Goal: Transaction & Acquisition: Book appointment/travel/reservation

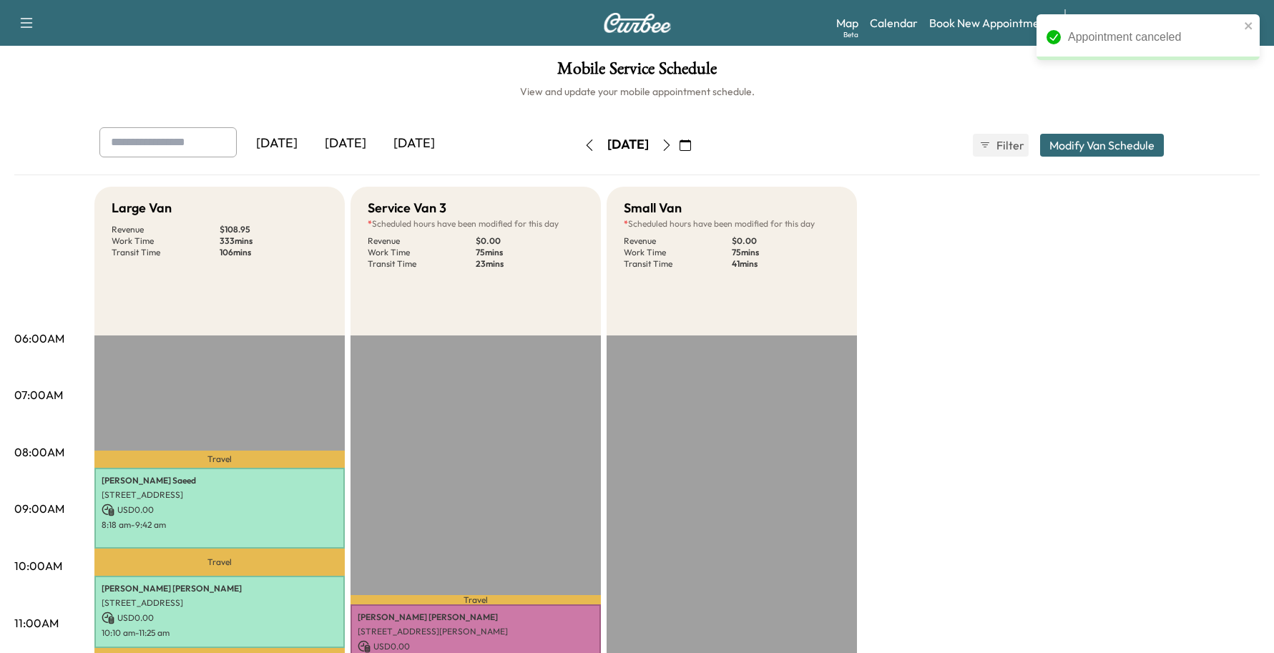
scroll to position [358, 0]
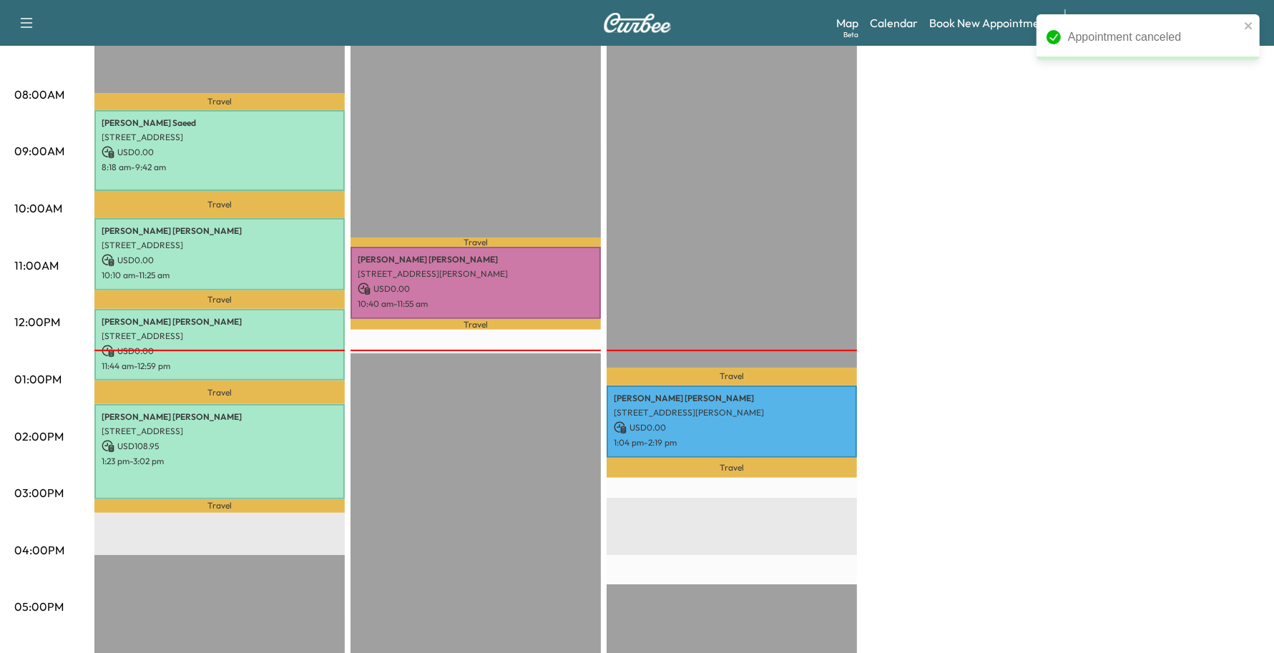
click at [1091, 202] on div "Large Van Revenue $ 108.95 Work Time 333 mins Transit Time 106 mins Travel [PER…" at bounding box center [676, 365] width 1165 height 1073
click at [1252, 24] on icon "close" at bounding box center [1249, 25] width 10 height 11
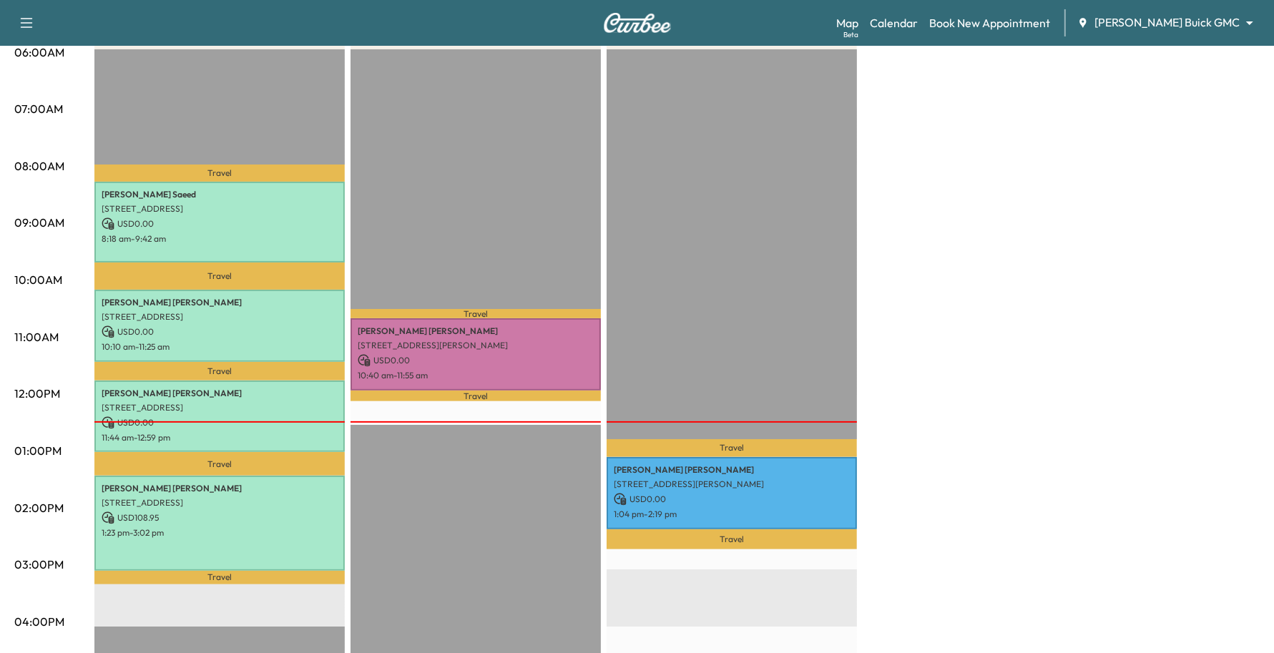
scroll to position [0, 0]
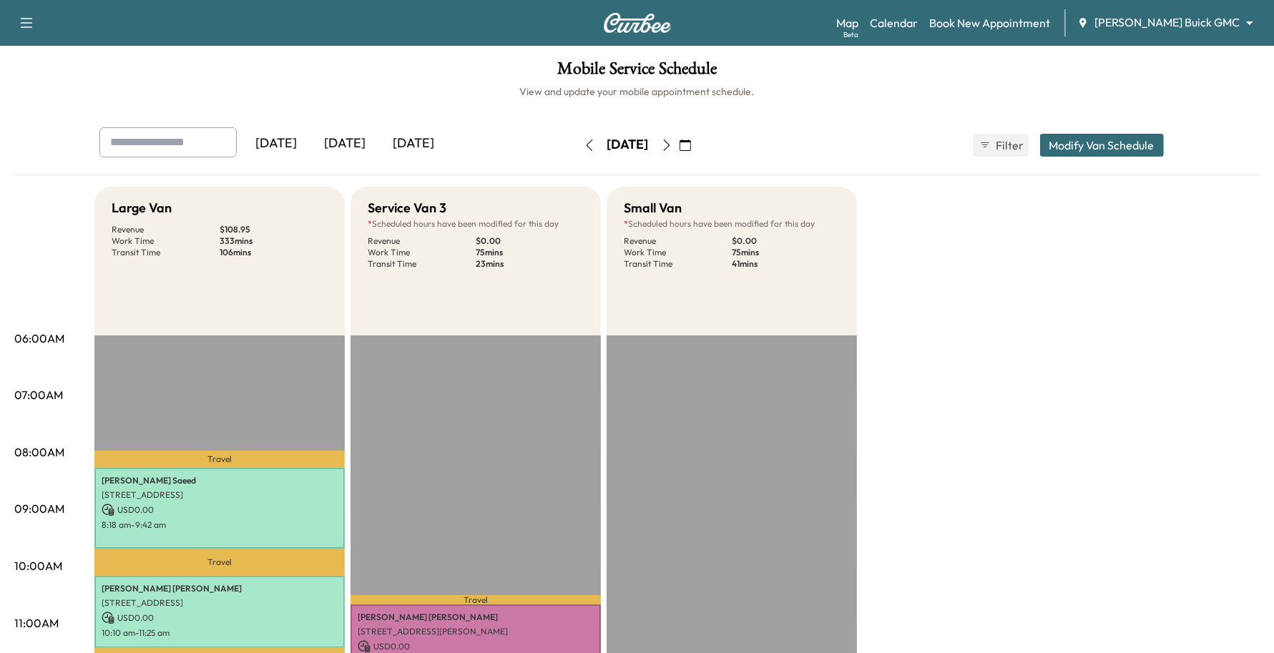
click at [1213, 26] on body "Support Log Out Map Beta Calendar Book New Appointment [PERSON_NAME] Buick GMC …" at bounding box center [637, 326] width 1274 height 653
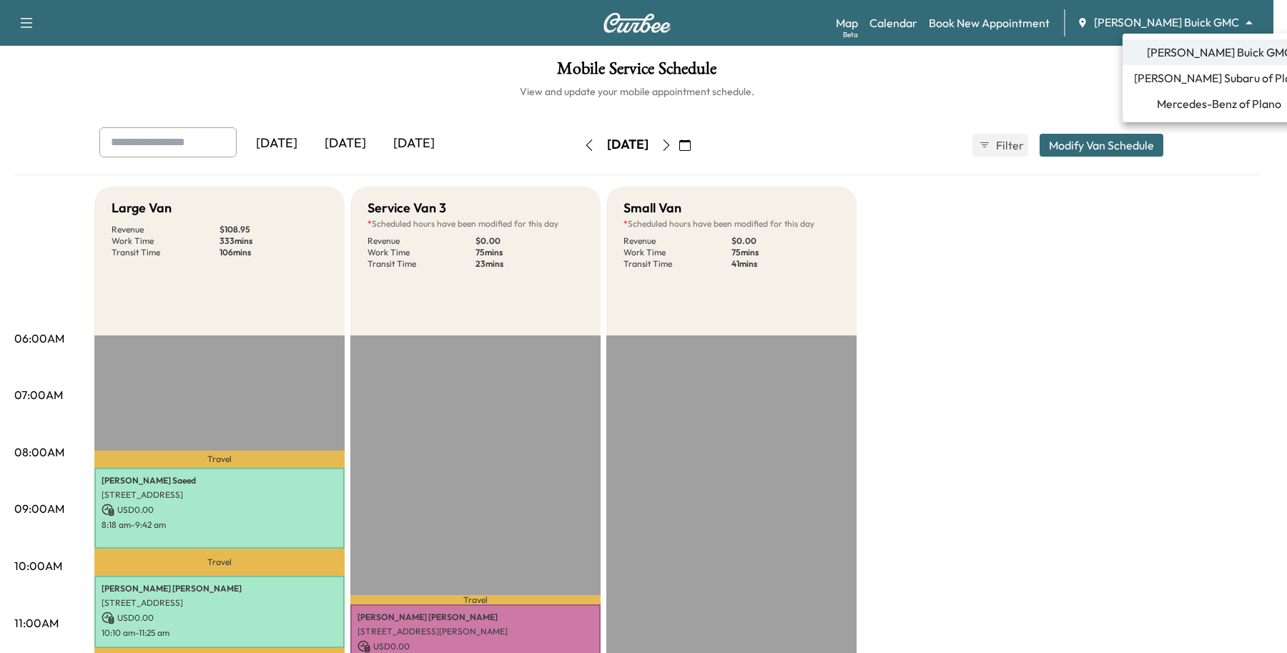
click at [1188, 104] on span "Mercedes-Benz of Plano" at bounding box center [1219, 103] width 124 height 17
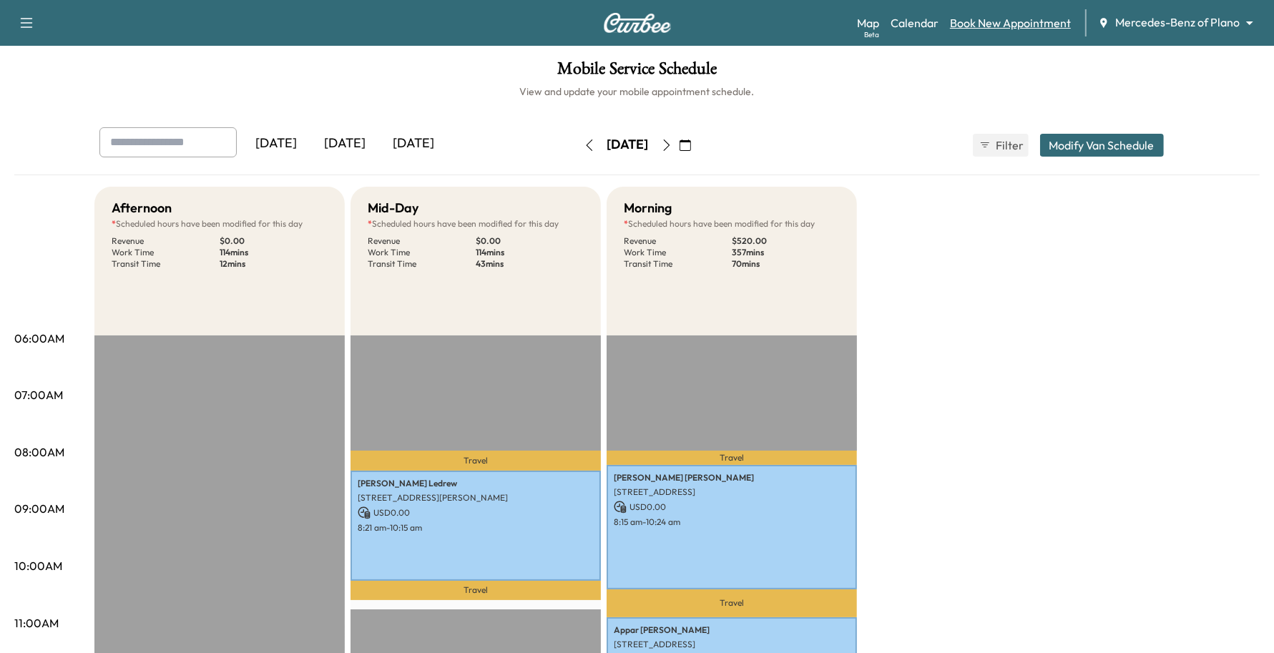
click at [983, 26] on link "Book New Appointment" at bounding box center [1010, 22] width 121 height 17
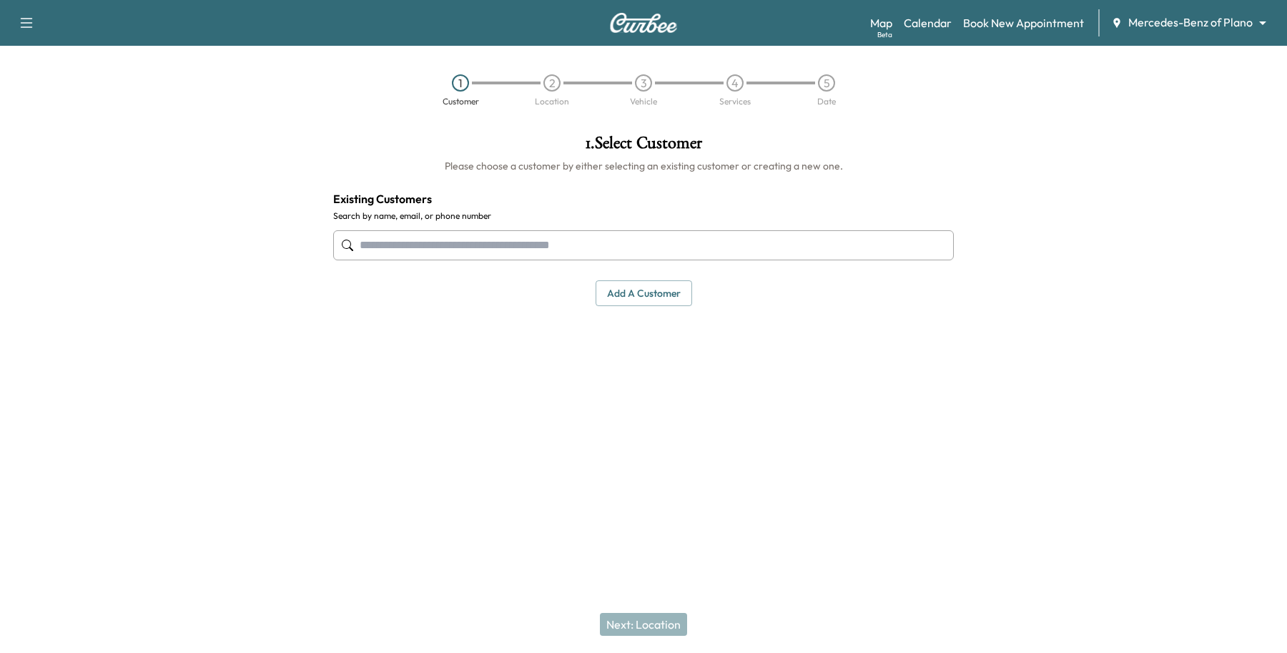
click at [446, 252] on input "text" at bounding box center [643, 245] width 621 height 30
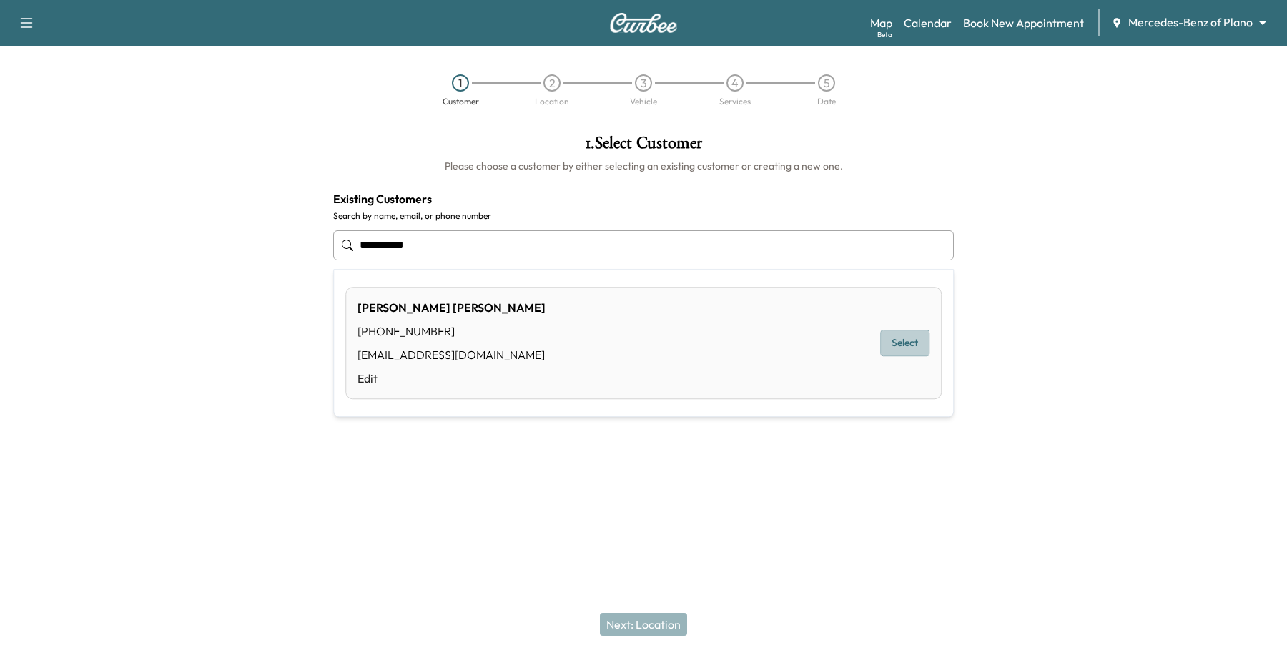
click at [923, 352] on button "Select" at bounding box center [904, 343] width 49 height 26
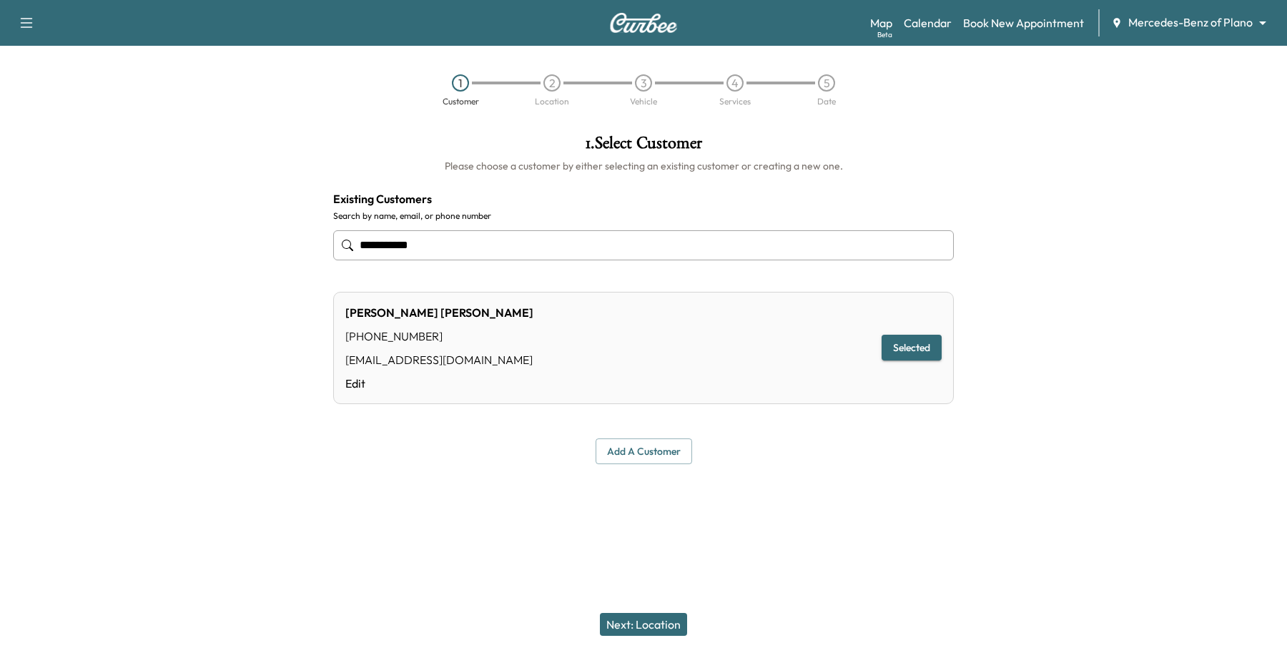
type input "**********"
click at [616, 624] on button "Next: Location" at bounding box center [643, 624] width 87 height 23
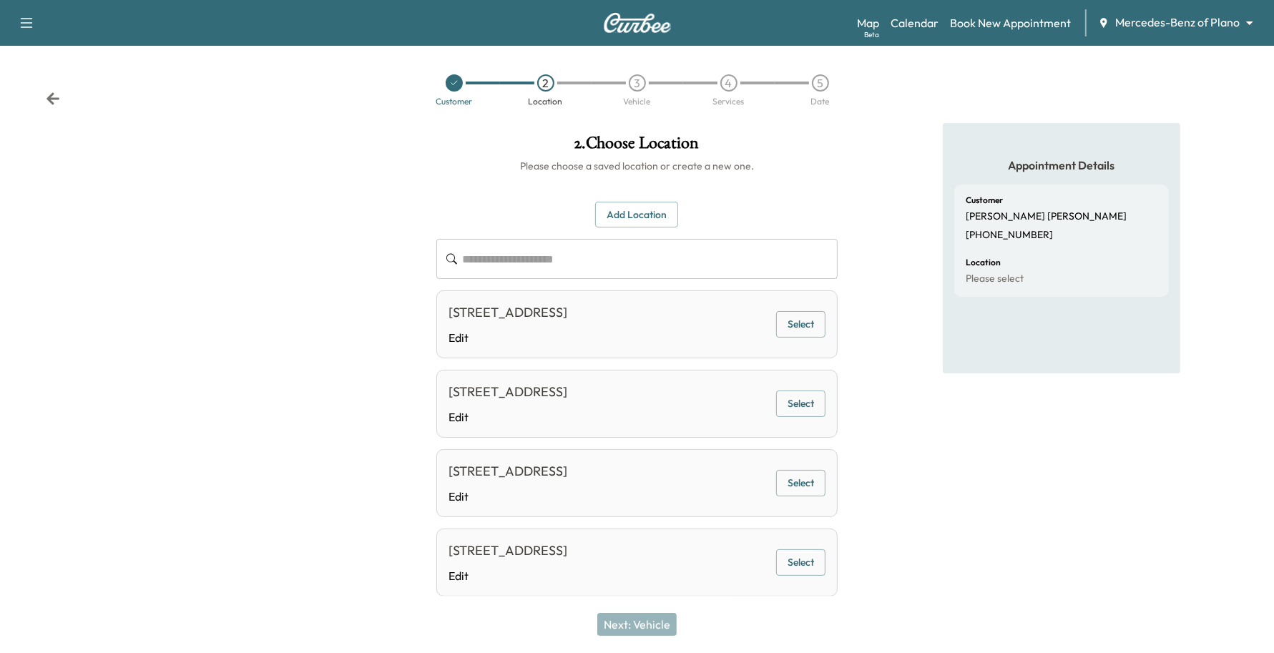
click at [453, 91] on div at bounding box center [454, 82] width 17 height 17
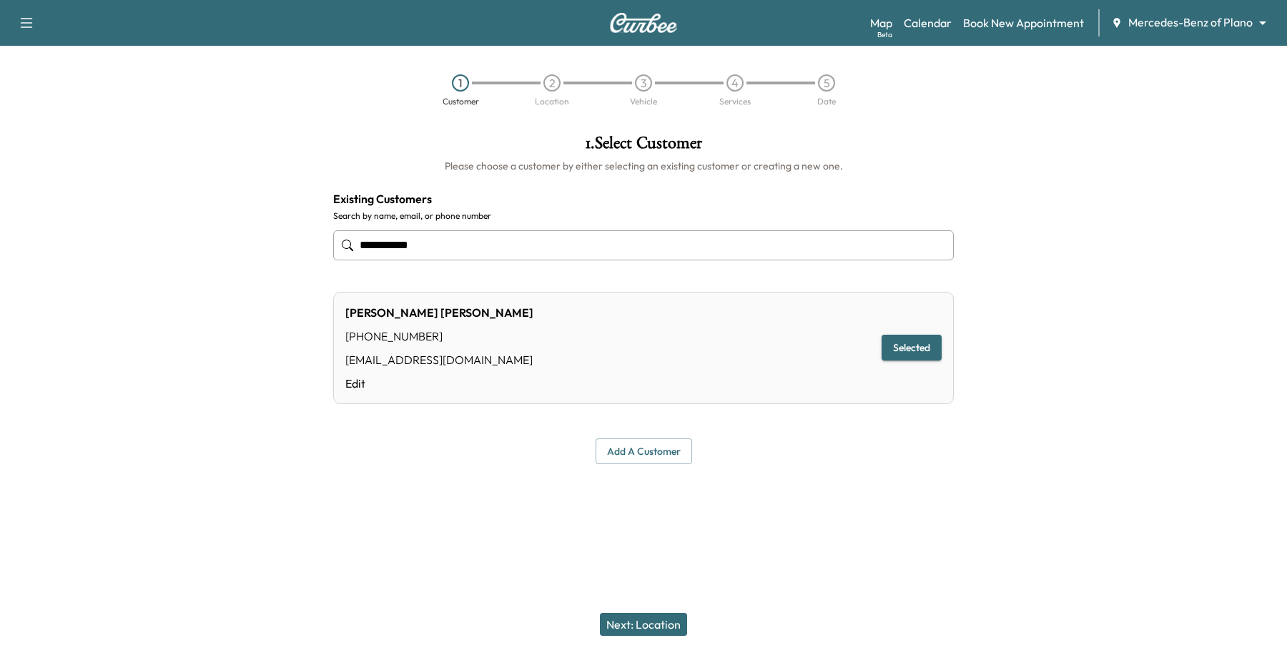
click at [667, 626] on button "Next: Location" at bounding box center [643, 624] width 87 height 23
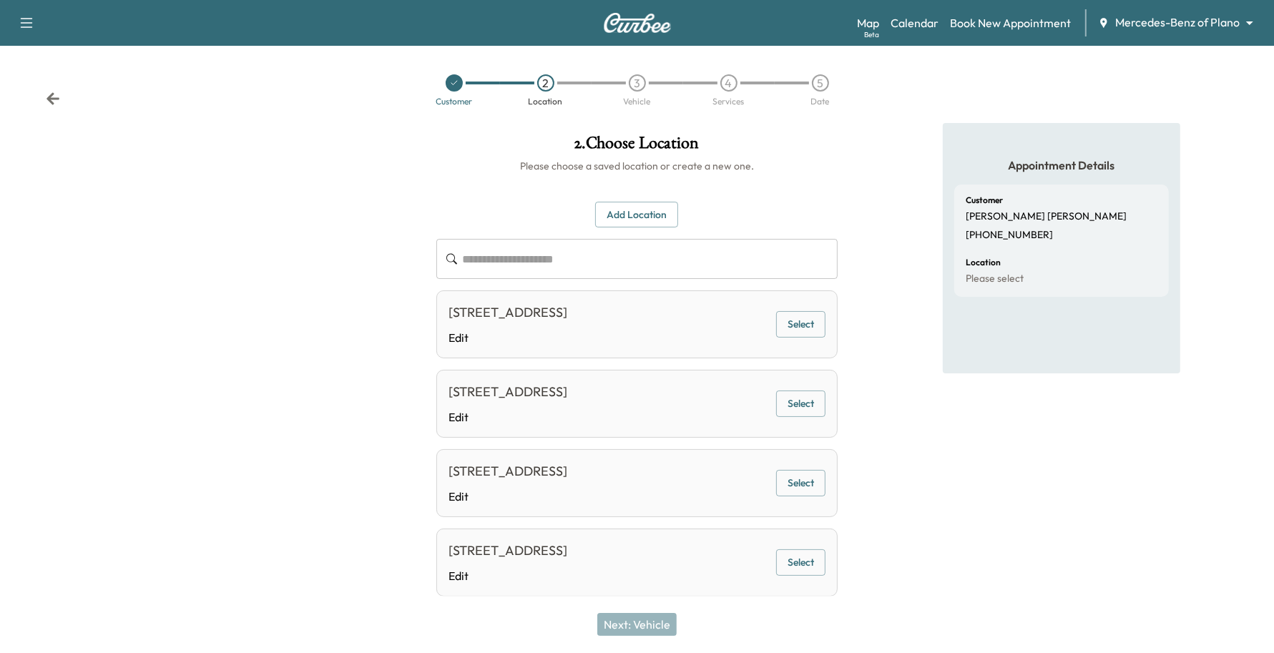
click at [810, 333] on button "Select" at bounding box center [800, 324] width 49 height 26
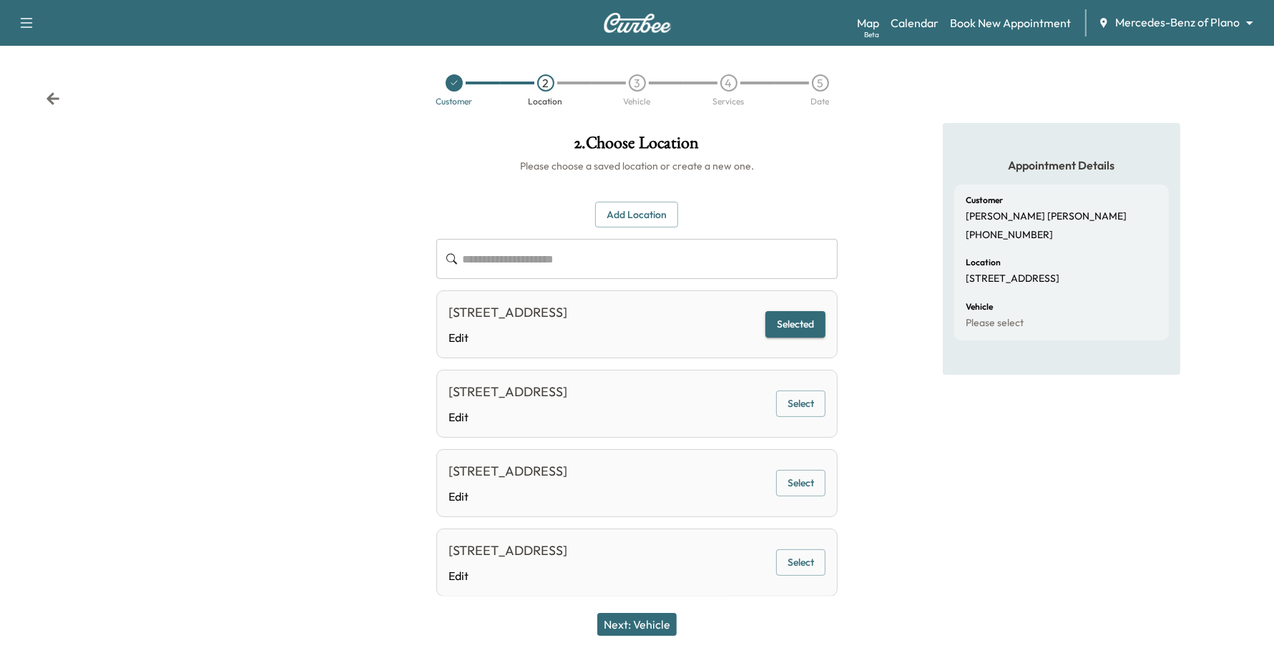
click at [666, 624] on button "Next: Vehicle" at bounding box center [636, 624] width 79 height 23
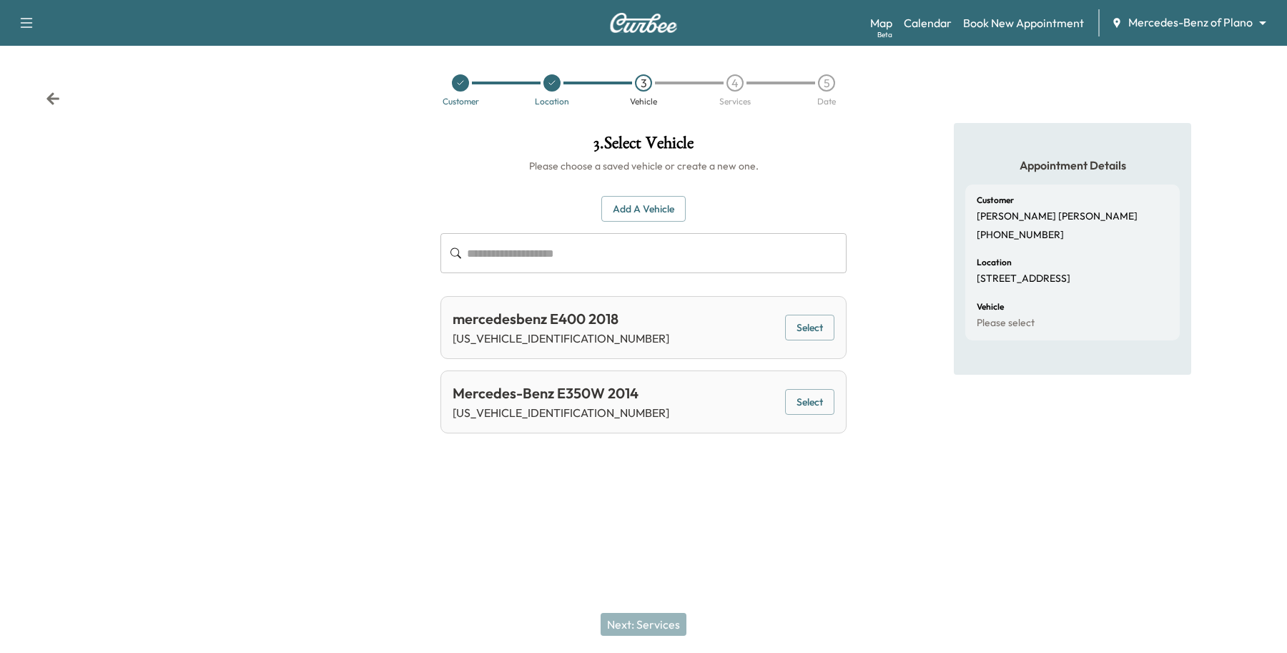
click at [802, 338] on button "Select" at bounding box center [809, 328] width 49 height 26
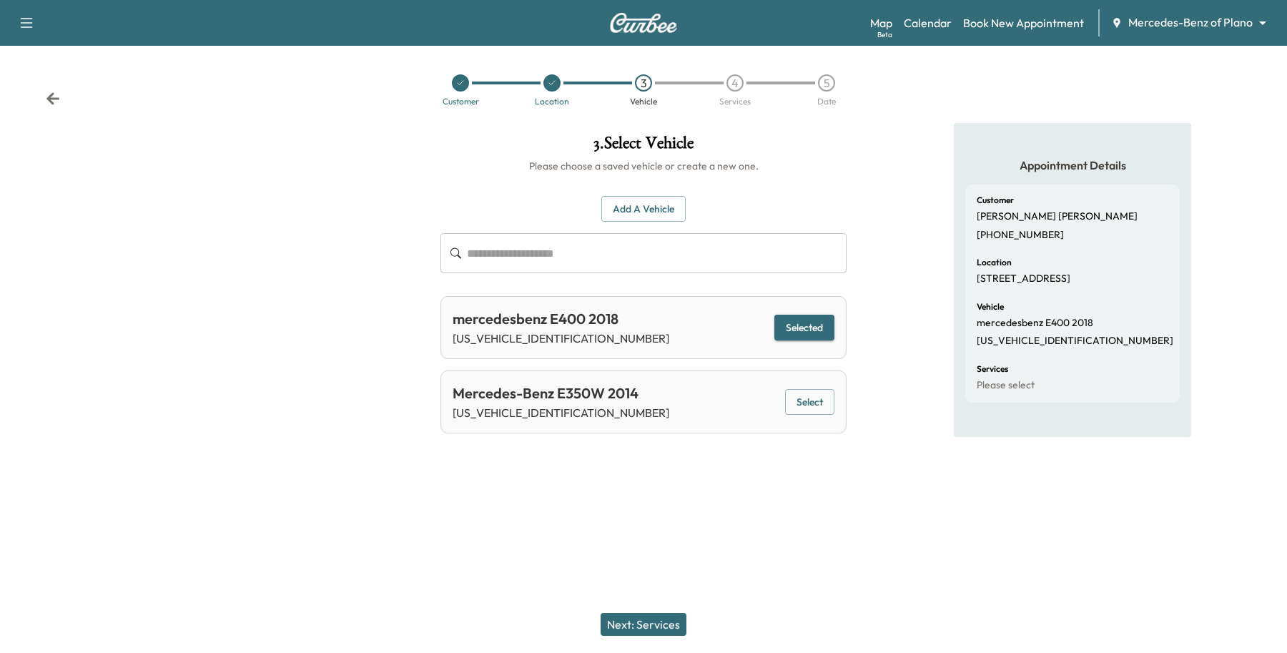
click at [666, 620] on button "Next: Services" at bounding box center [644, 624] width 86 height 23
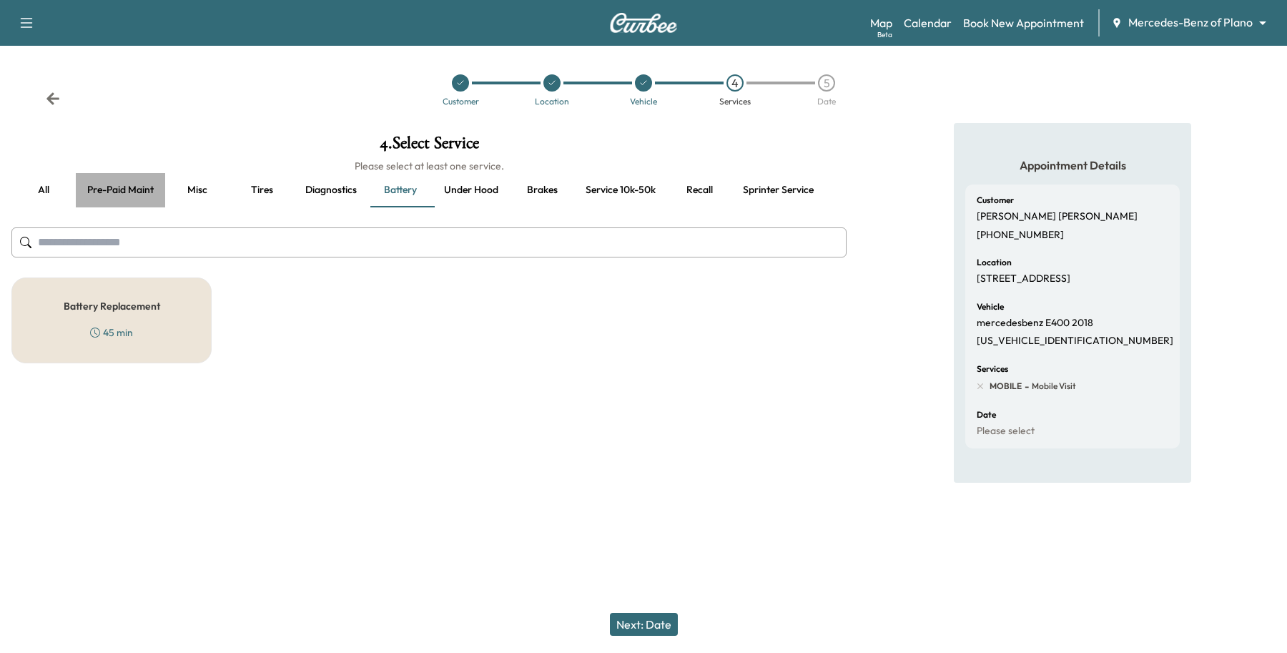
click at [104, 182] on button "Pre-paid maint" at bounding box center [120, 190] width 89 height 34
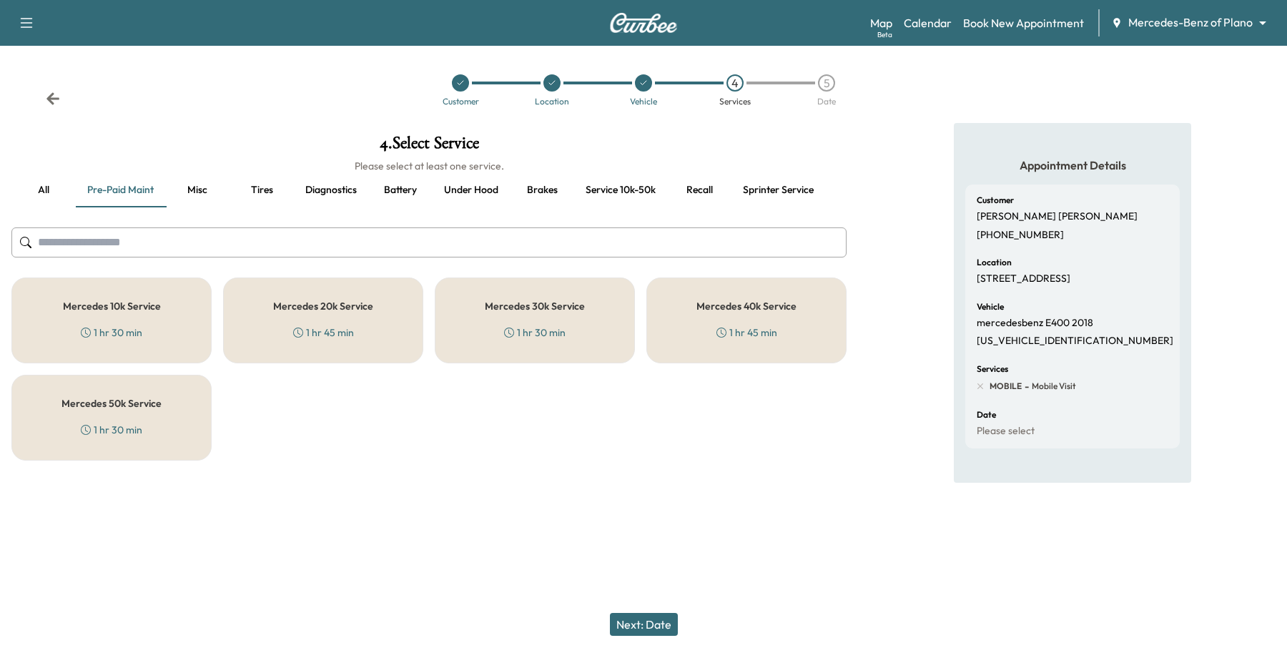
click at [156, 445] on div "Mercedes 50k Service 1 hr 30 min" at bounding box center [111, 418] width 200 height 86
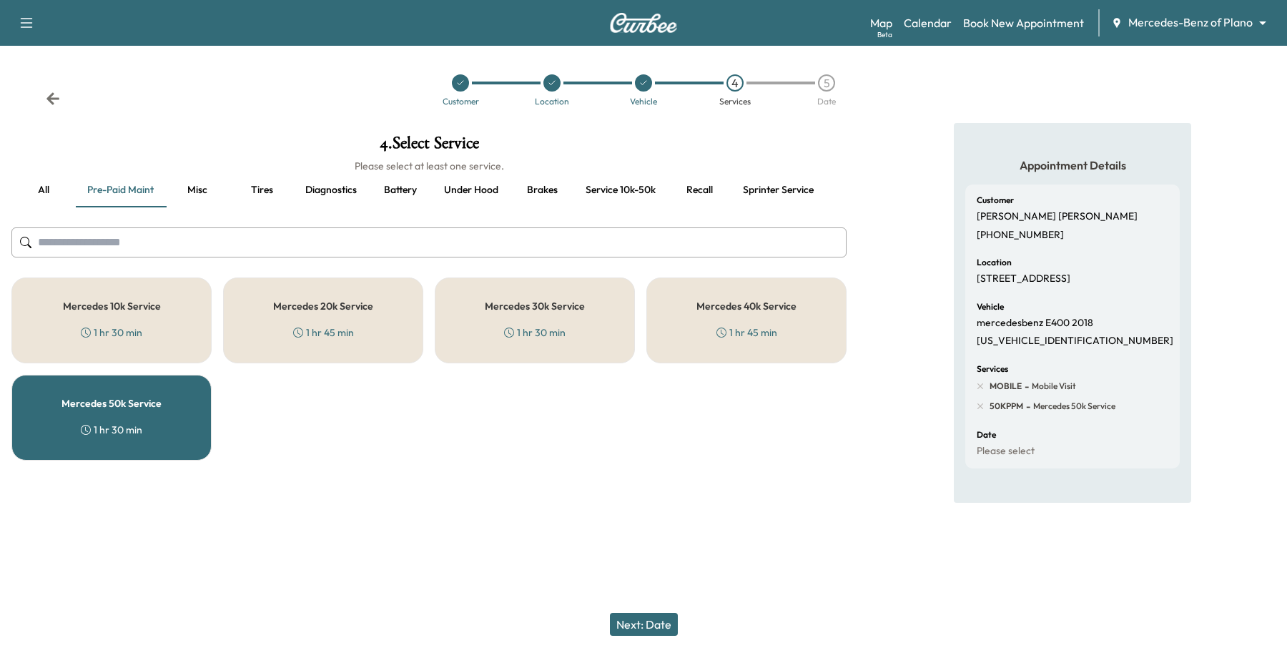
click at [766, 341] on div "Mercedes 40k Service 1 hr 45 min" at bounding box center [746, 320] width 200 height 86
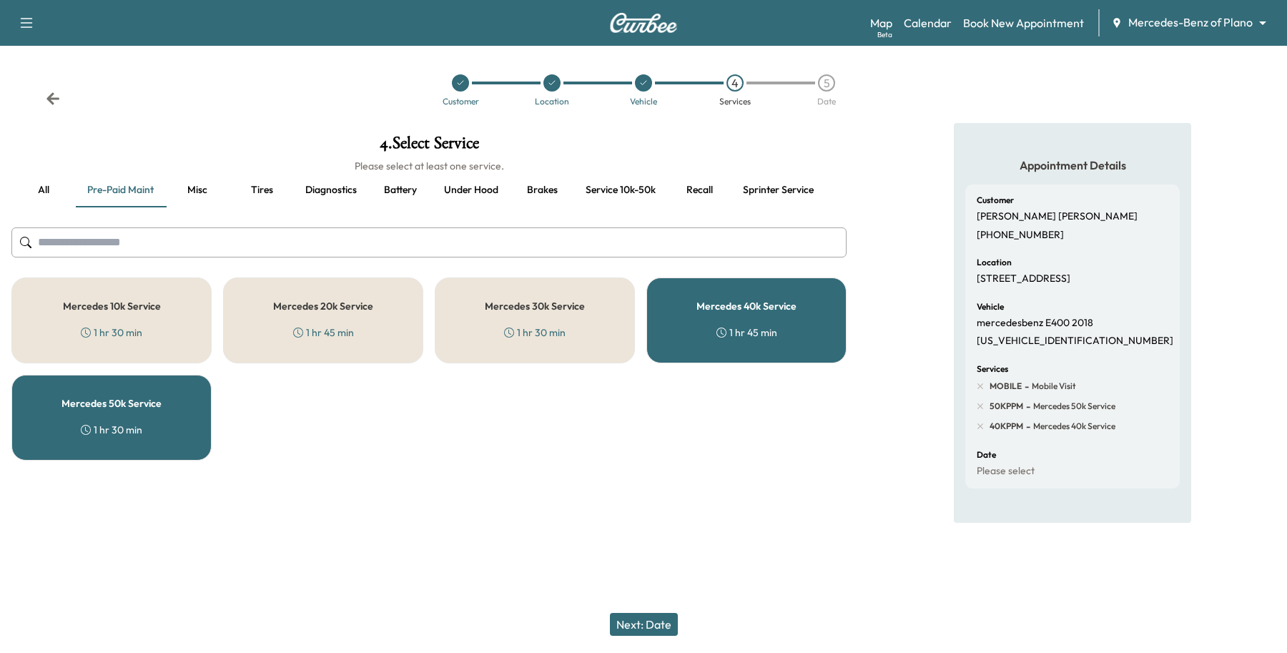
click at [127, 433] on div "1 hr 30 min" at bounding box center [112, 430] width 62 height 14
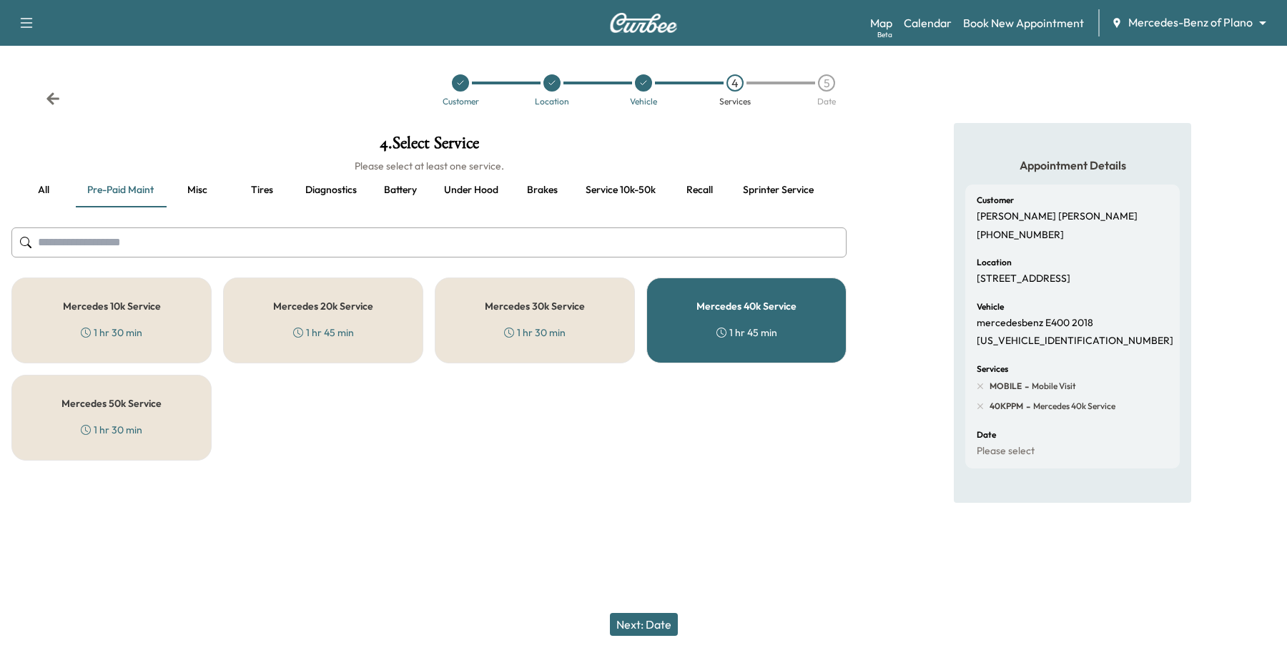
click at [634, 629] on button "Next: Date" at bounding box center [644, 624] width 68 height 23
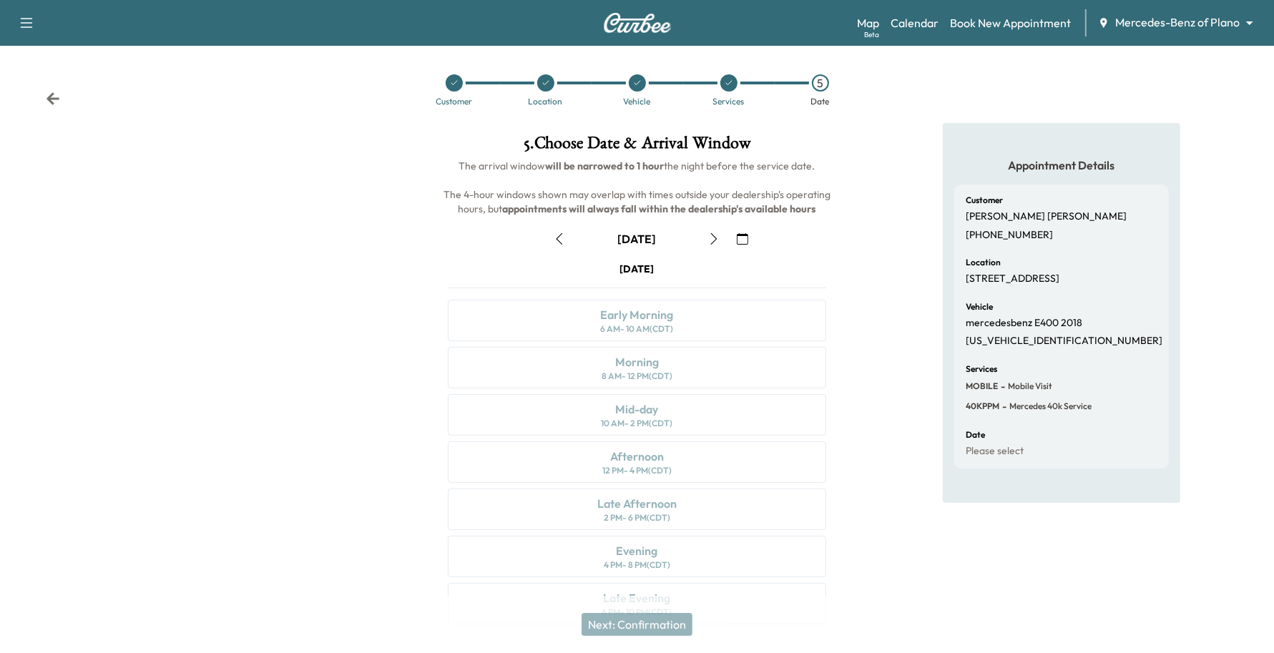
click at [734, 242] on button "button" at bounding box center [742, 238] width 24 height 23
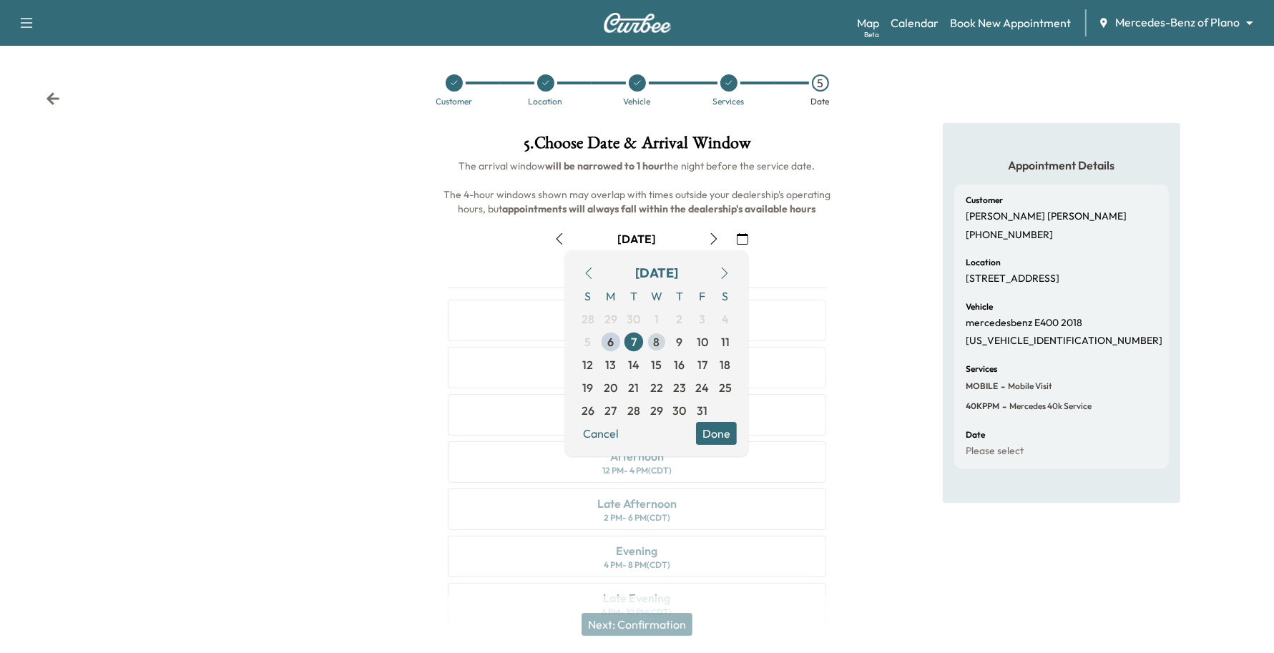
click at [658, 347] on span "8" at bounding box center [657, 341] width 6 height 17
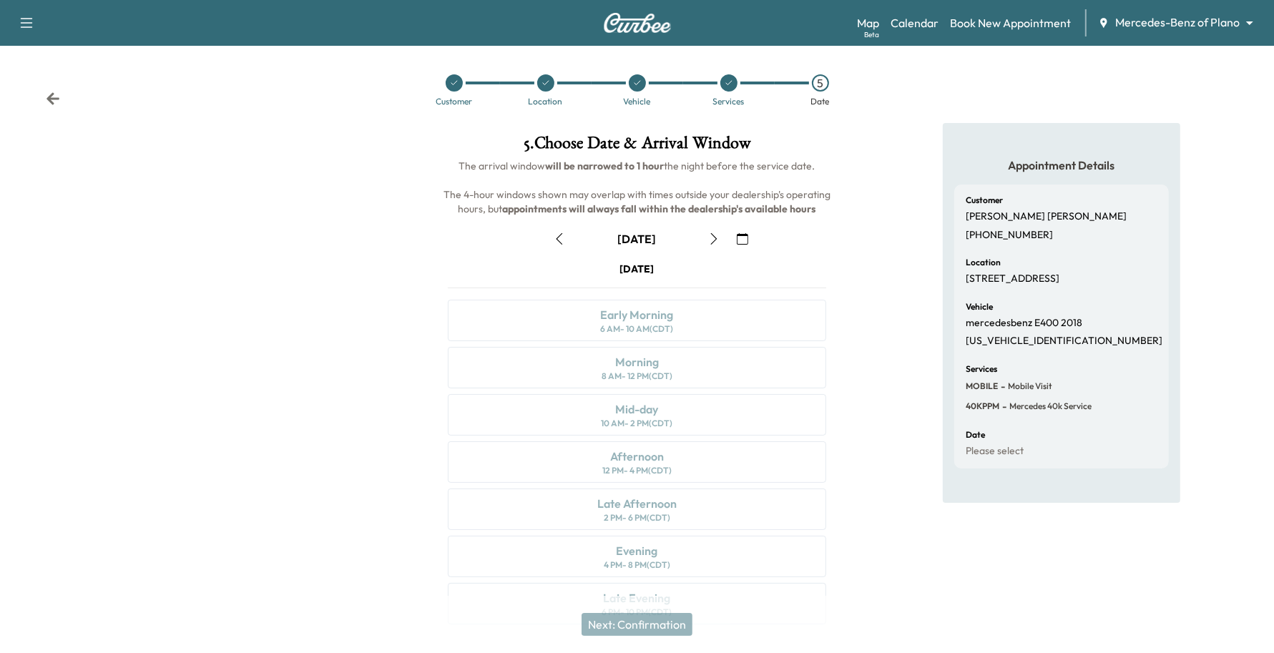
click at [714, 236] on icon "button" at bounding box center [714, 238] width 6 height 11
click at [565, 240] on icon "button" at bounding box center [559, 238] width 11 height 11
click at [720, 237] on button "button" at bounding box center [714, 238] width 24 height 23
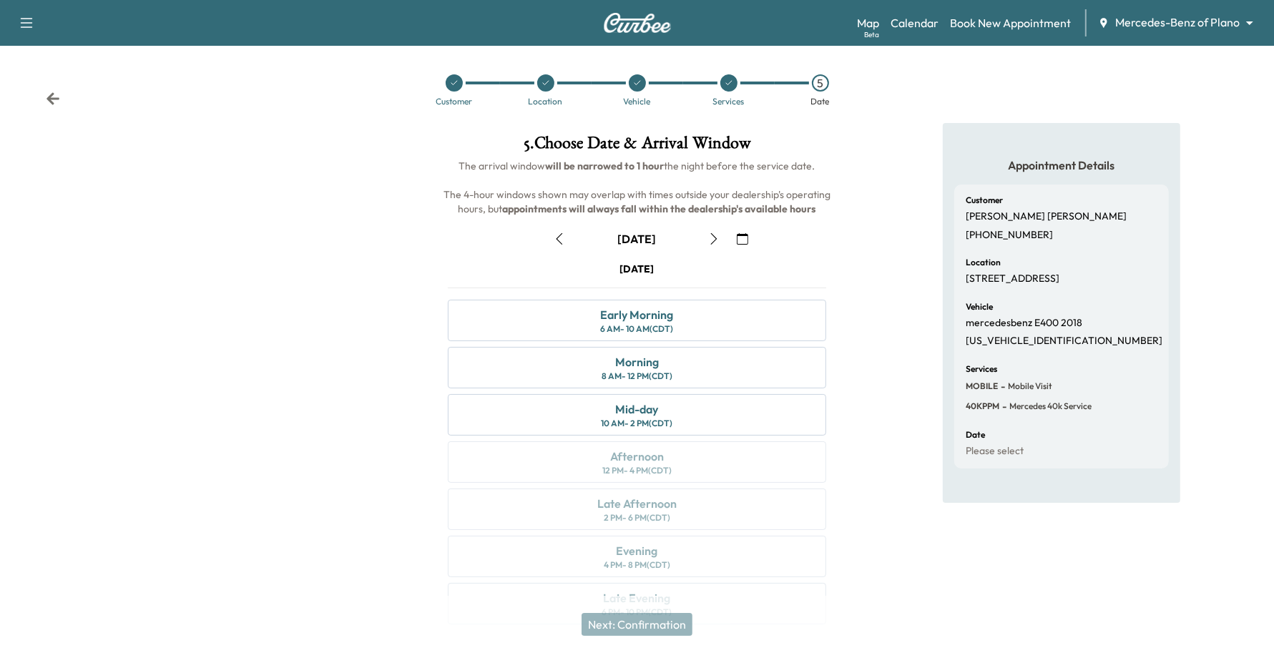
click at [559, 249] on button "button" at bounding box center [559, 238] width 24 height 23
click at [559, 245] on button "button" at bounding box center [559, 238] width 24 height 23
click at [717, 238] on icon "button" at bounding box center [714, 238] width 6 height 11
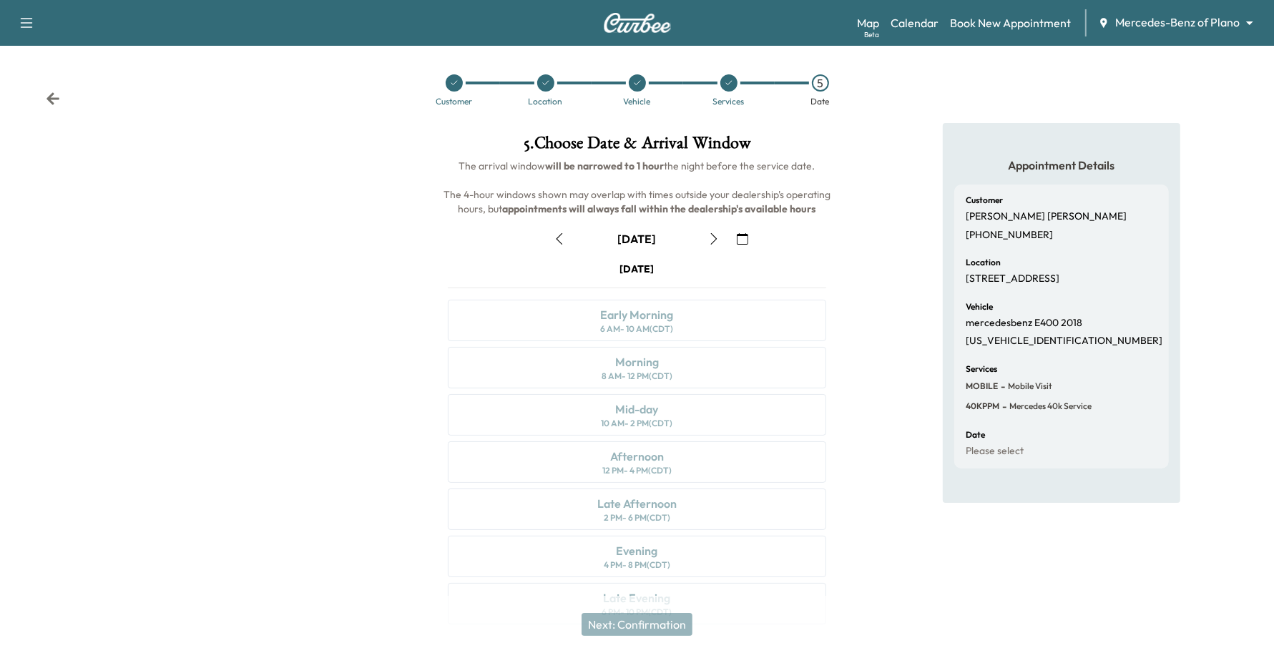
click at [703, 240] on button "button" at bounding box center [714, 238] width 24 height 23
click at [566, 243] on button "button" at bounding box center [559, 238] width 24 height 23
click at [710, 241] on icon "button" at bounding box center [713, 238] width 11 height 11
click at [559, 242] on icon "button" at bounding box center [559, 238] width 11 height 11
click at [558, 237] on icon "button" at bounding box center [559, 238] width 6 height 11
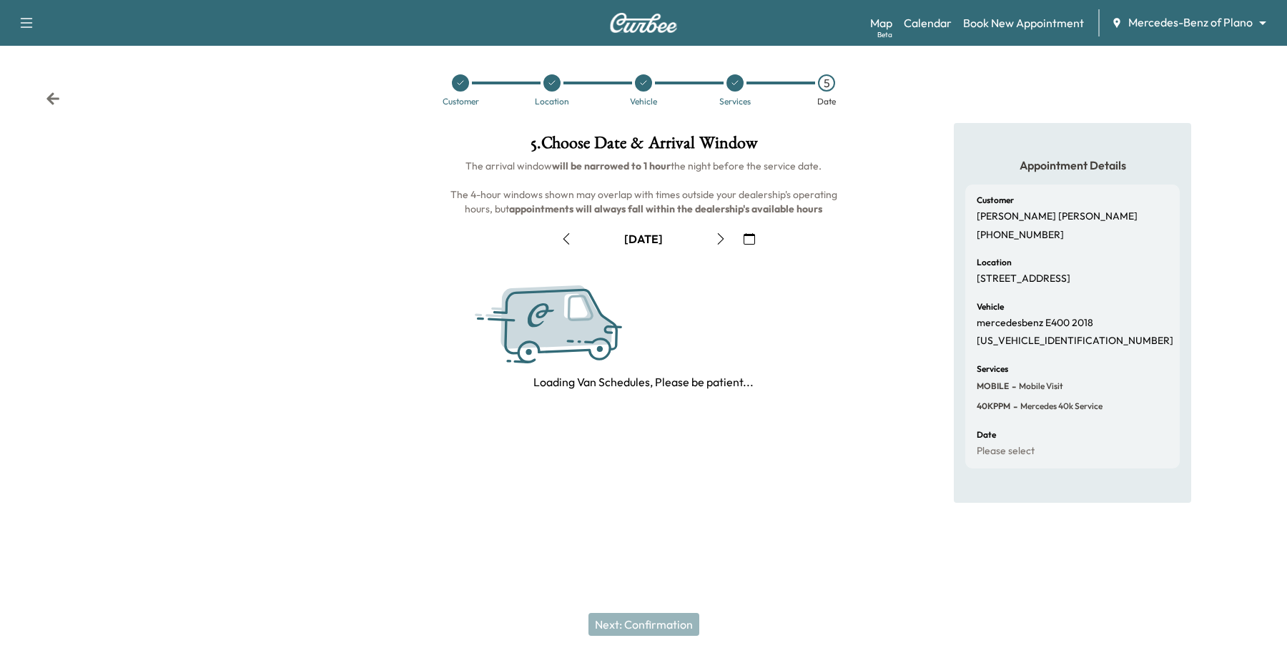
click at [720, 247] on button "button" at bounding box center [721, 238] width 24 height 23
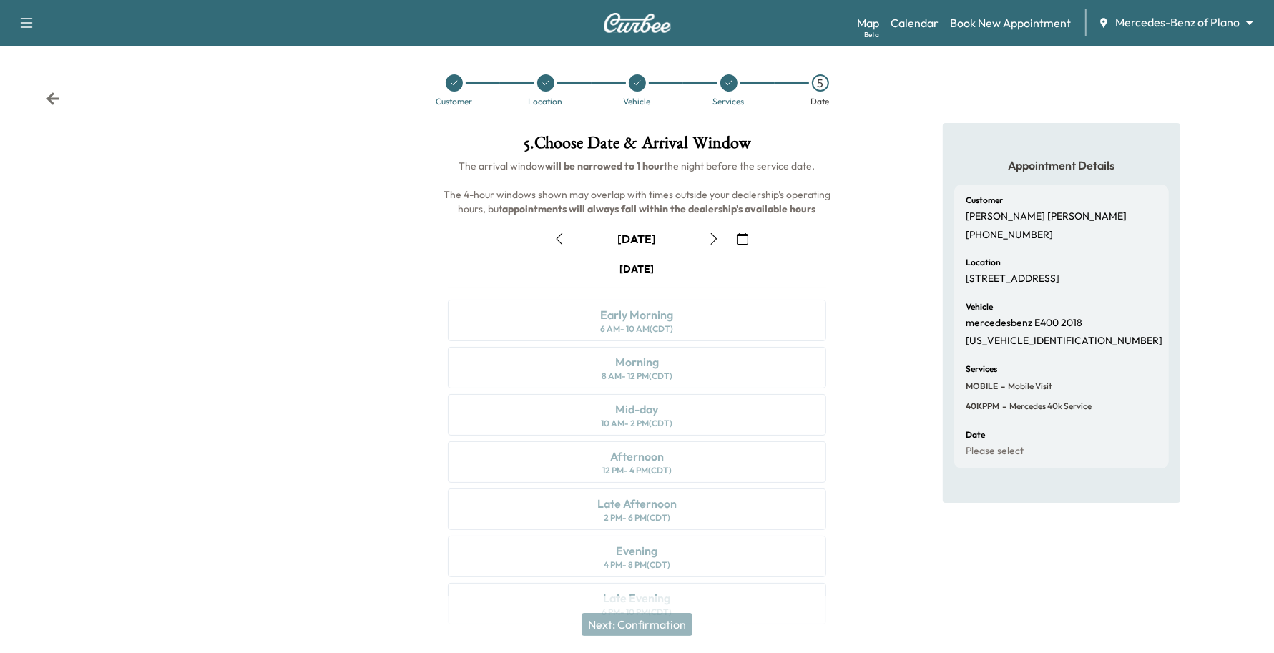
click at [712, 234] on icon "button" at bounding box center [713, 238] width 11 height 11
click at [559, 243] on icon "button" at bounding box center [559, 238] width 11 height 11
click at [559, 231] on button "button" at bounding box center [559, 238] width 24 height 23
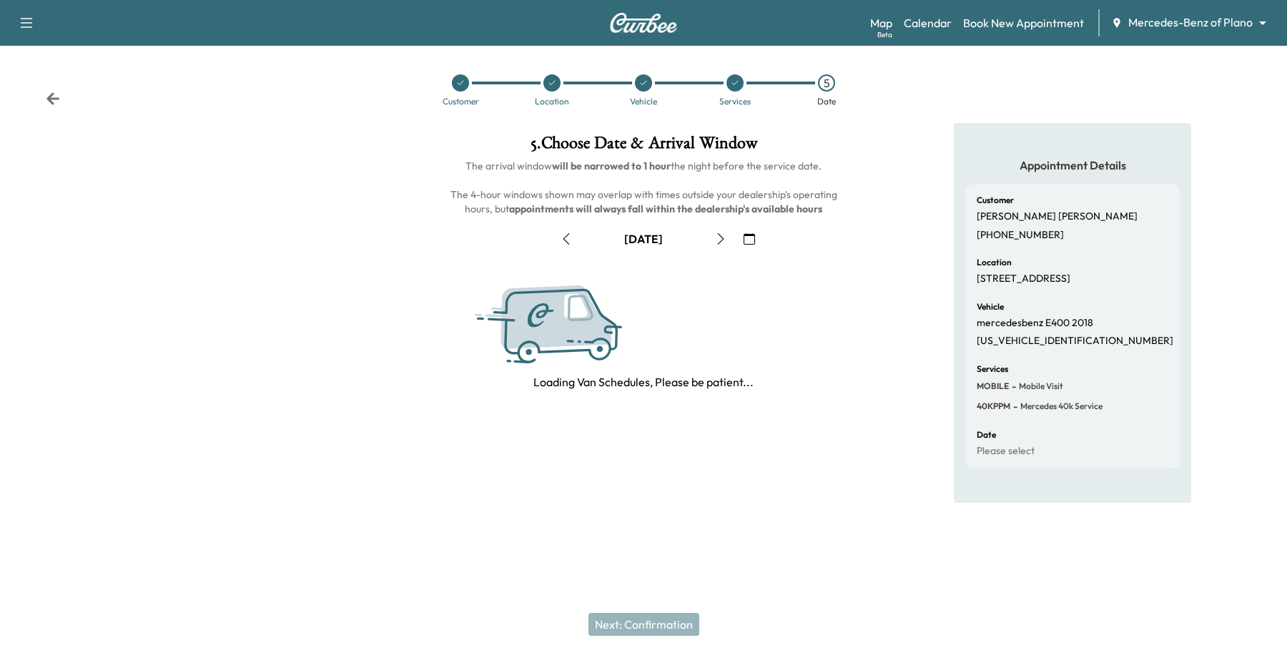
click at [727, 235] on button "button" at bounding box center [721, 238] width 24 height 23
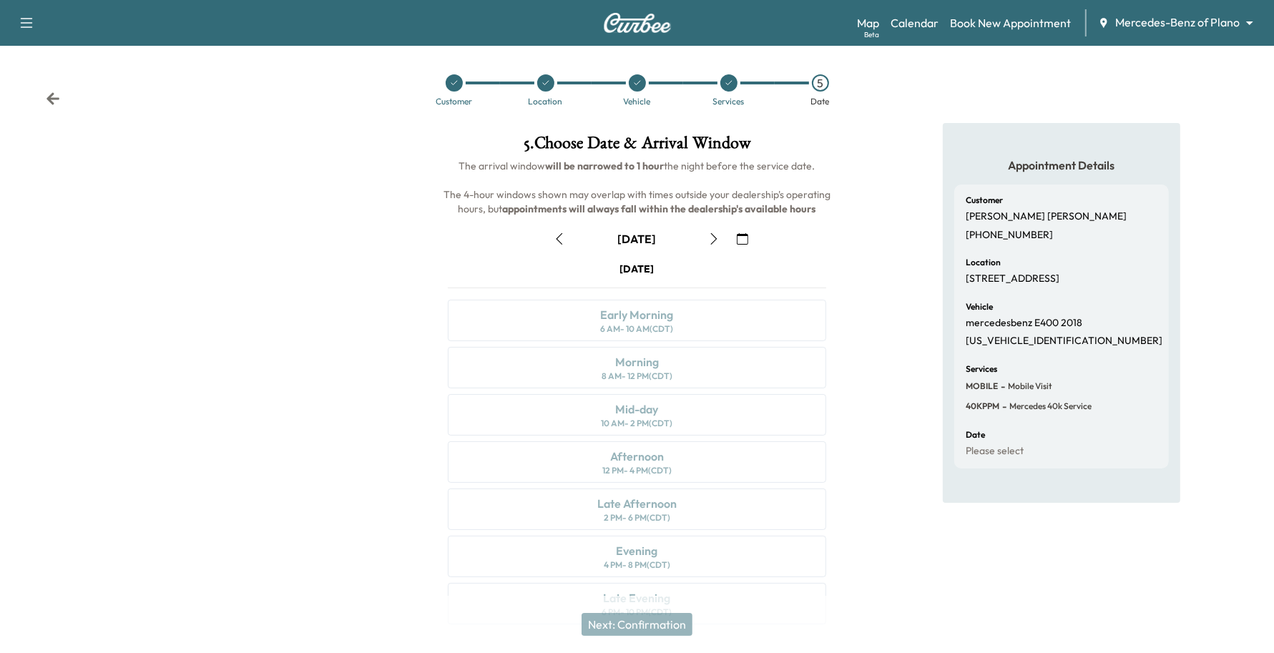
click at [726, 235] on button "button" at bounding box center [714, 238] width 24 height 23
click at [742, 233] on icon "button" at bounding box center [742, 238] width 11 height 11
